Goal: Understand process/instructions: Learn how to perform a task or action

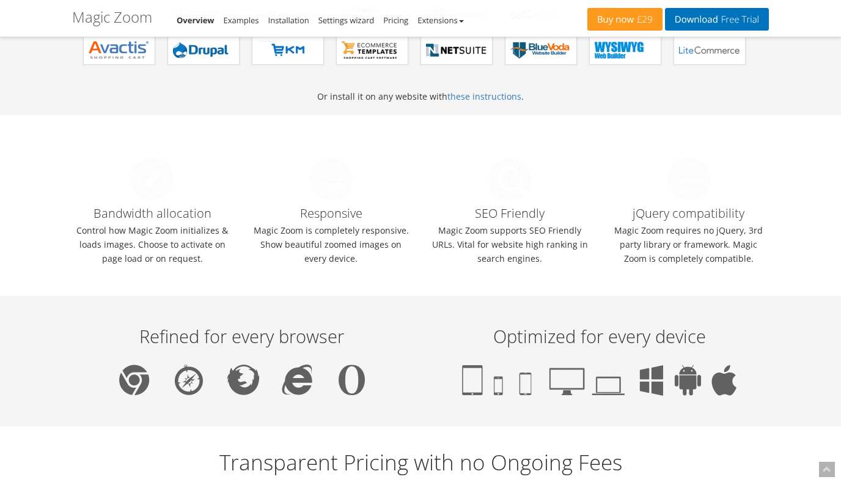
scroll to position [1462, 0]
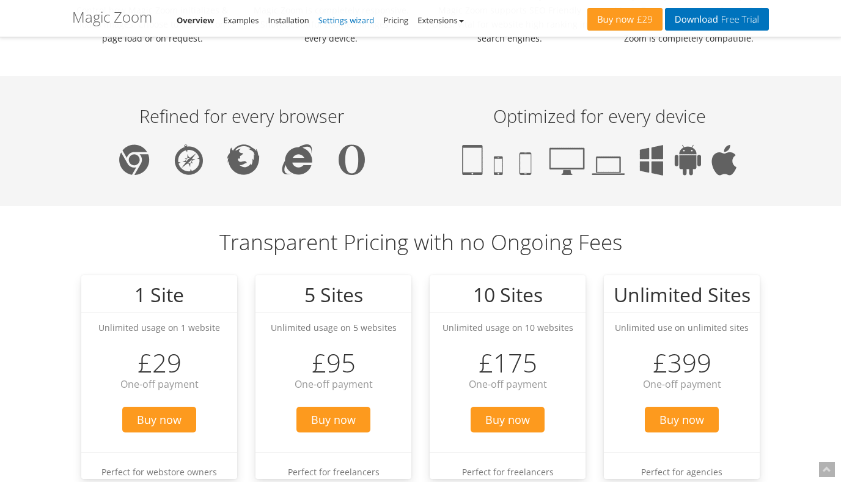
click at [356, 15] on link "Settings wizard" at bounding box center [347, 20] width 56 height 11
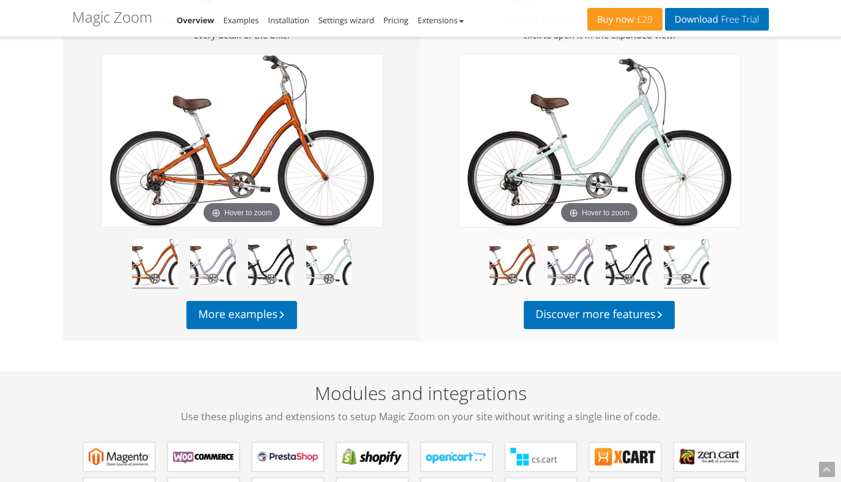
scroll to position [720, 0]
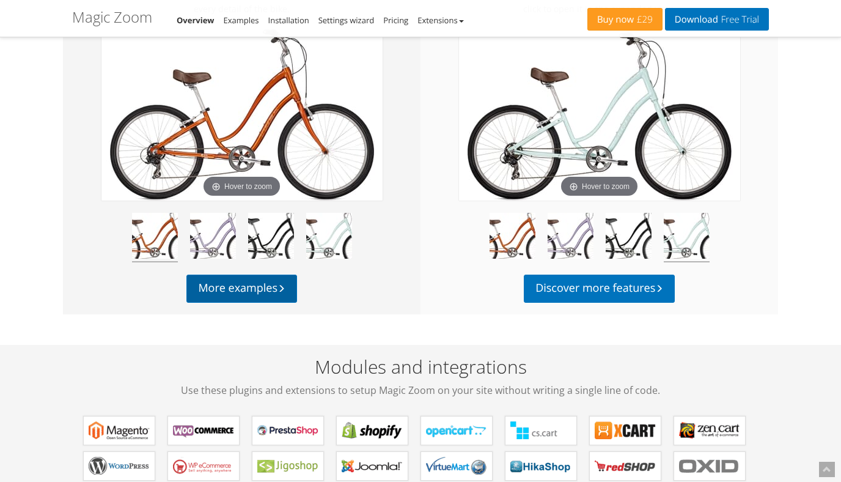
click at [267, 293] on link "More examples" at bounding box center [241, 289] width 110 height 28
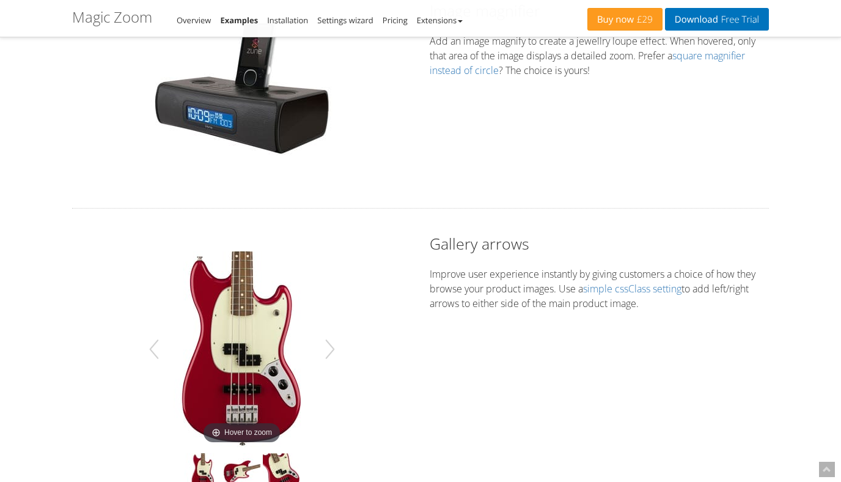
scroll to position [340, 0]
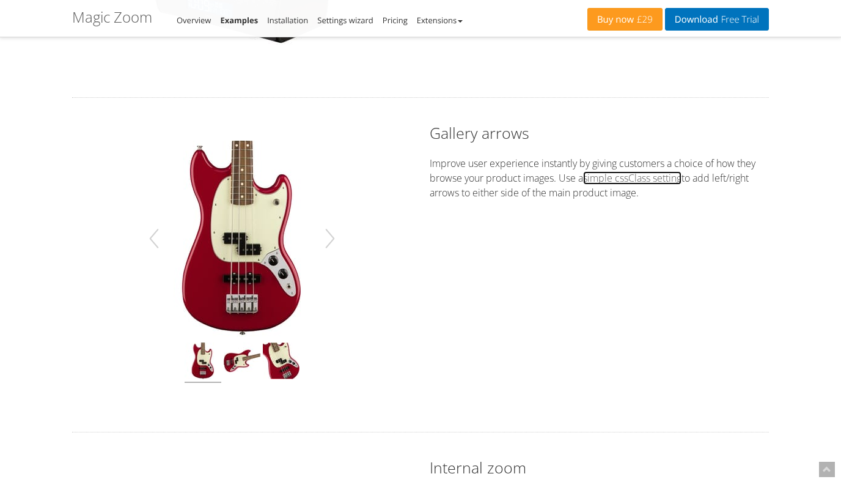
click at [643, 178] on link "simple cssClass setting" at bounding box center [632, 177] width 98 height 13
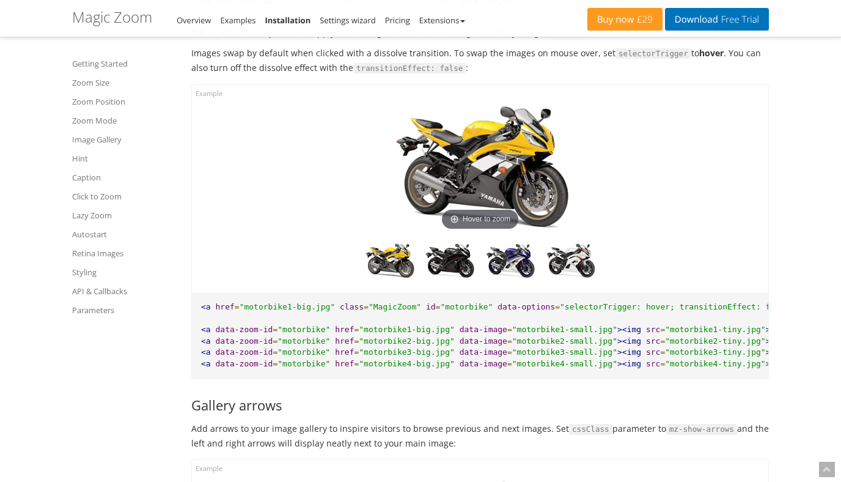
scroll to position [4401, 0]
